Goal: Task Accomplishment & Management: Complete application form

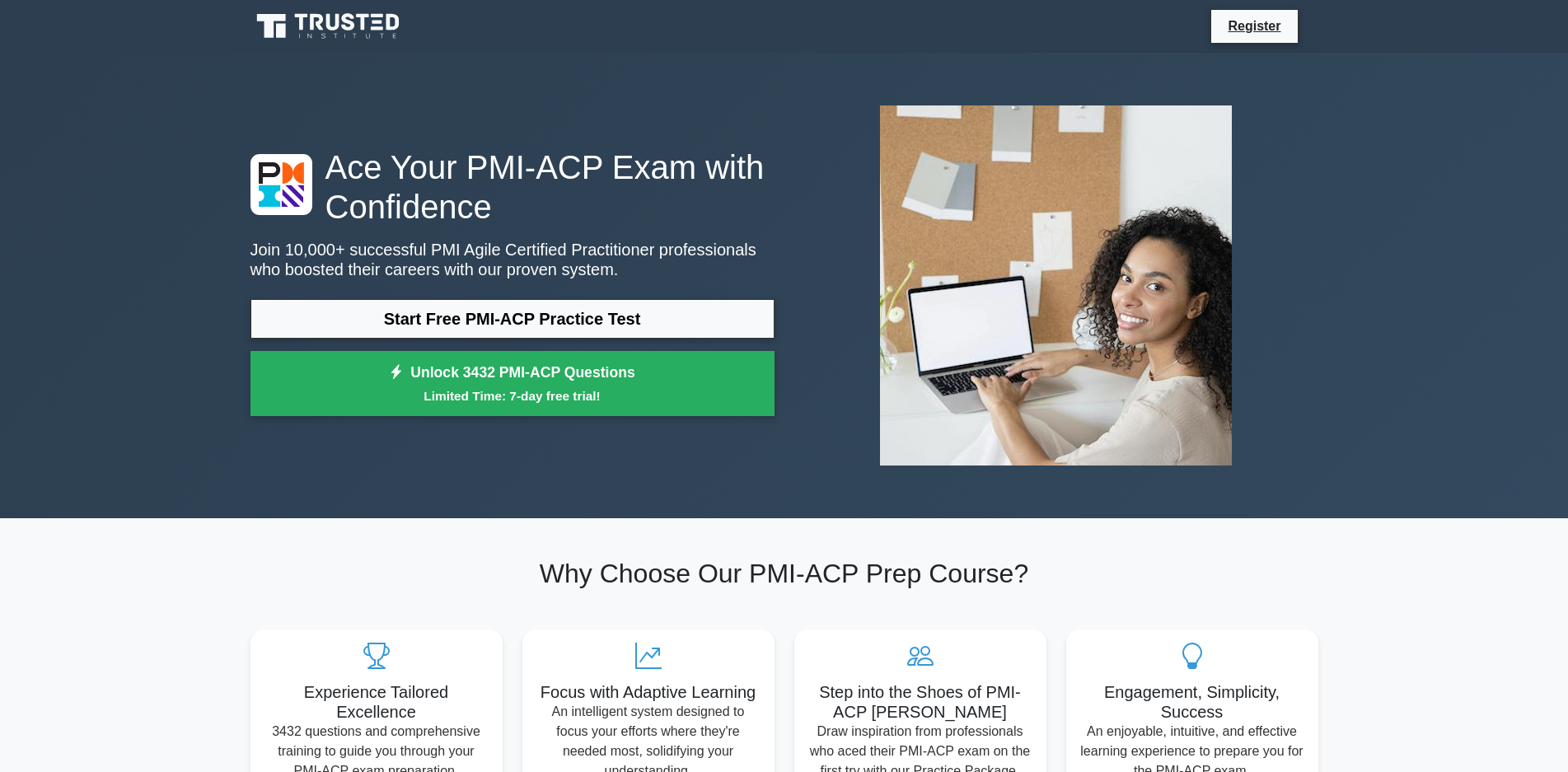
click at [1222, 29] on link "Register" at bounding box center [1255, 26] width 73 height 21
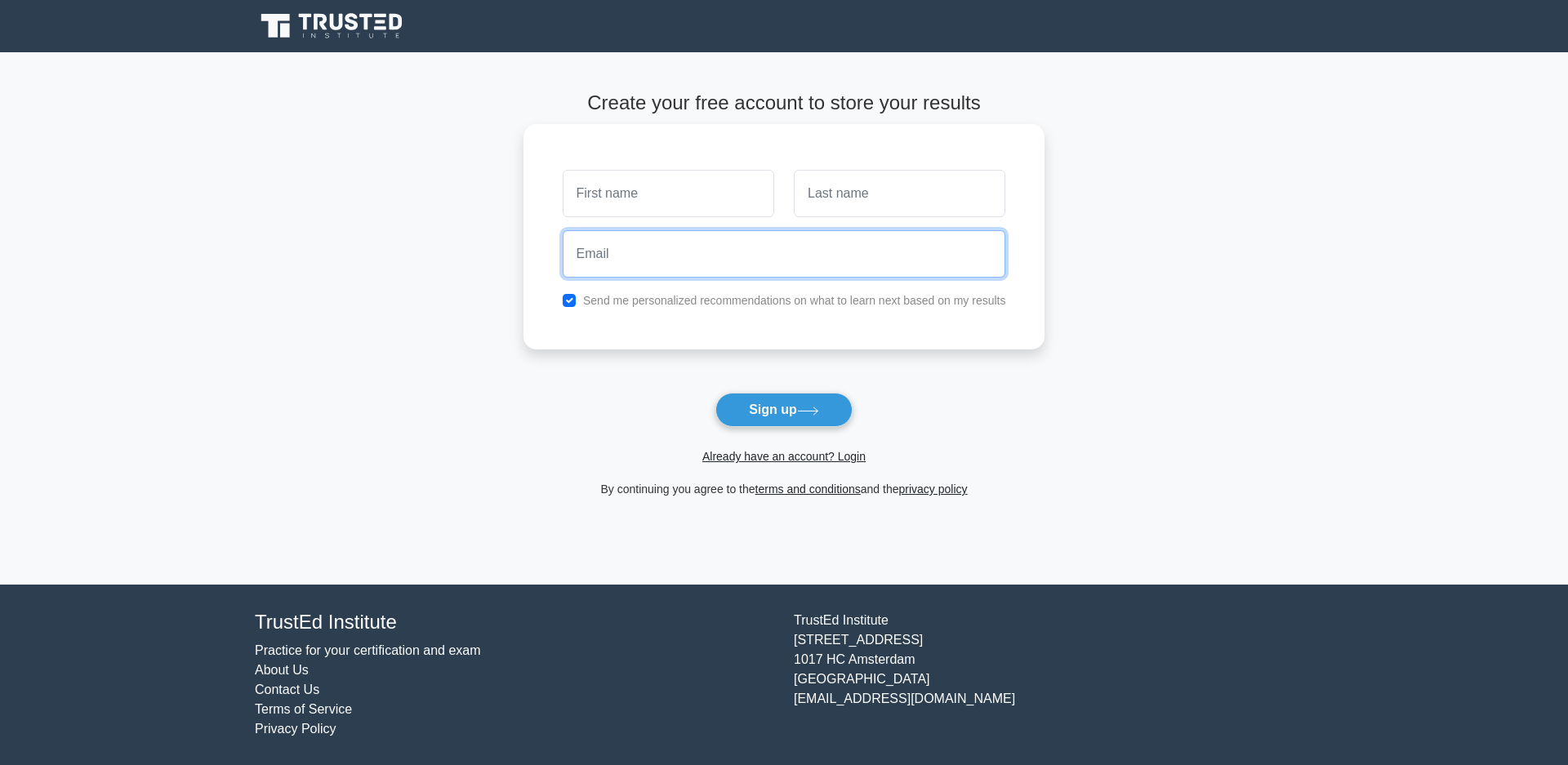
click at [687, 275] on input "email" at bounding box center [784, 254] width 443 height 47
click at [700, 255] on input "email" at bounding box center [784, 254] width 443 height 47
click at [860, 196] on input "text" at bounding box center [900, 193] width 212 height 47
